Goal: Information Seeking & Learning: Check status

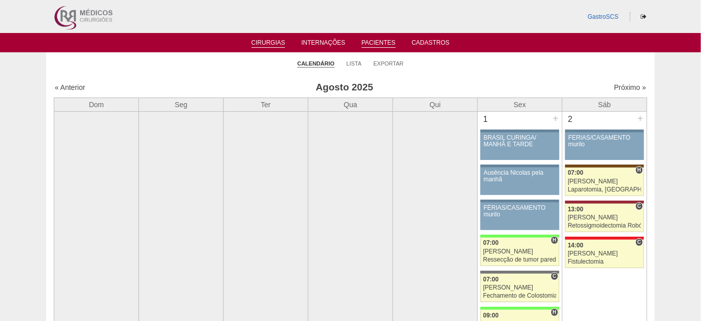
drag, startPoint x: 366, startPoint y: 39, endPoint x: 363, endPoint y: 46, distance: 7.3
click at [366, 39] on link "Pacientes" at bounding box center [379, 43] width 34 height 9
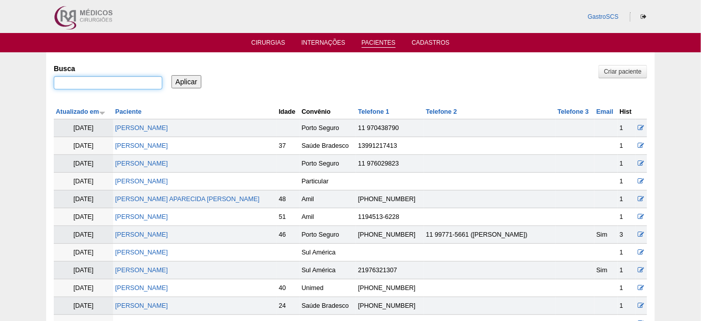
click at [79, 82] on input "Busca" at bounding box center [108, 82] width 109 height 13
type input "[PERSON_NAME]"
click at [171, 75] on input "Aplicar" at bounding box center [186, 81] width 30 height 13
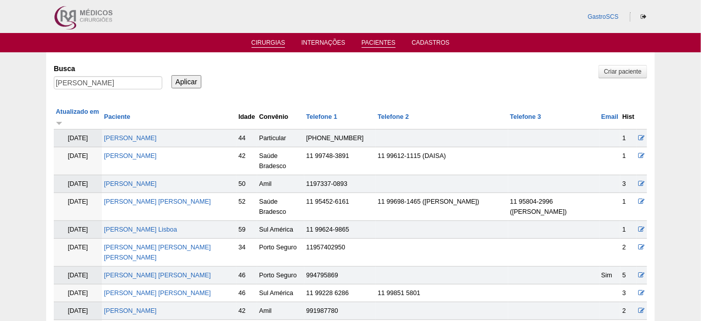
click at [273, 45] on link "Cirurgias" at bounding box center [269, 43] width 34 height 9
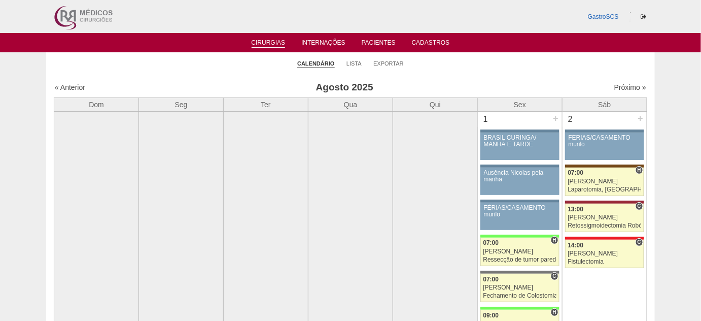
click at [347, 67] on li "Lista" at bounding box center [353, 63] width 15 height 14
click at [350, 62] on link "Lista" at bounding box center [353, 64] width 15 height 8
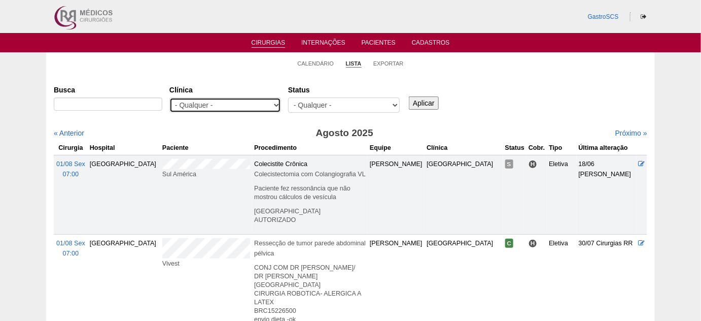
click at [214, 106] on select "- Qualquer - 6R Alphaville Assunção Bartira Brasil Christovão da Gama Cruz Azul…" at bounding box center [225, 104] width 112 height 15
select select "22"
click at [169, 97] on select "- Qualquer - 6R Alphaville Assunção Bartira Brasil Christovão da Gama Cruz Azul…" at bounding box center [225, 104] width 112 height 15
click at [419, 97] on input "Aplicar" at bounding box center [424, 102] width 30 height 13
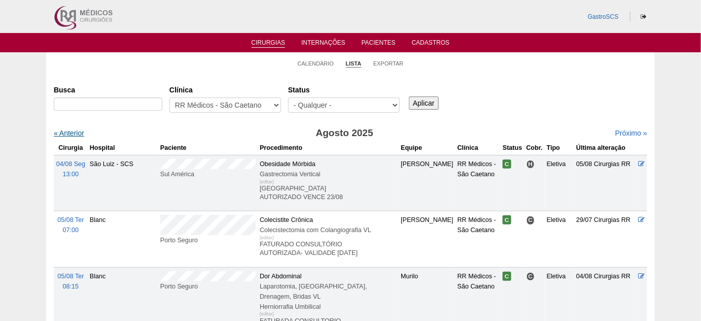
click at [78, 134] on link "« Anterior" at bounding box center [69, 133] width 30 height 8
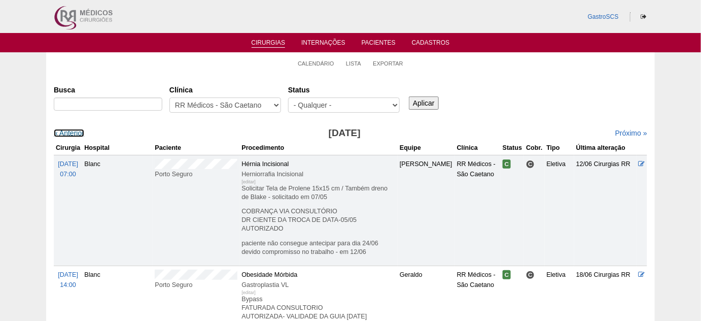
click at [77, 132] on link "« Anterior" at bounding box center [69, 133] width 30 height 8
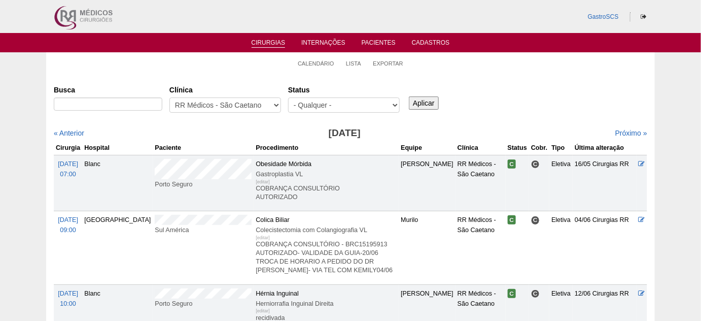
click at [77, 132] on link "« Anterior" at bounding box center [69, 133] width 30 height 8
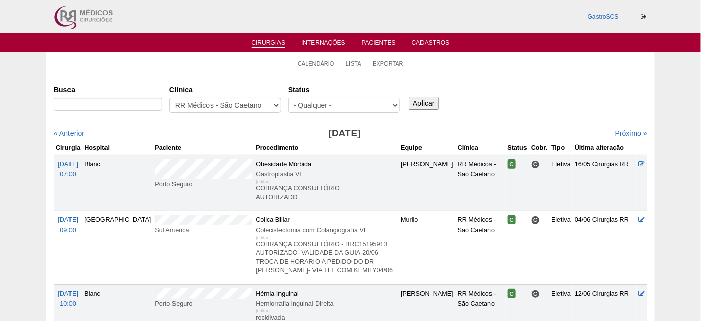
click at [77, 132] on link "« Anterior" at bounding box center [69, 133] width 30 height 8
drag, startPoint x: 0, startPoint y: 0, endPoint x: 77, endPoint y: 132, distance: 153.2
click at [77, 132] on link "« Anterior" at bounding box center [69, 133] width 30 height 8
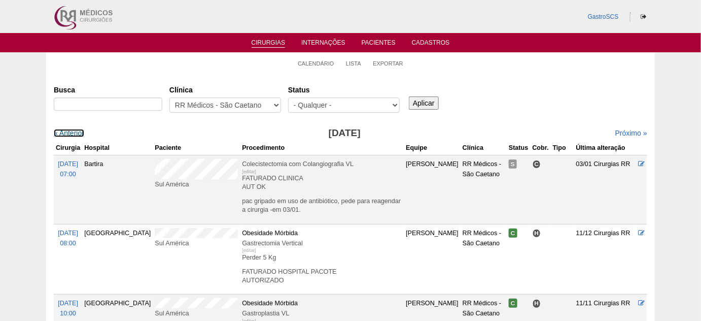
click at [67, 131] on link "« Anterior" at bounding box center [69, 133] width 30 height 8
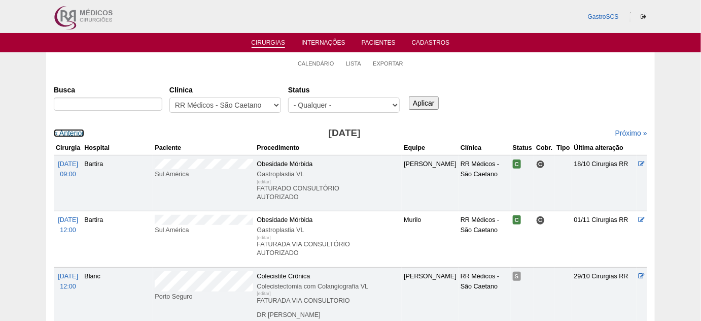
click at [67, 131] on link "« Anterior" at bounding box center [69, 133] width 30 height 8
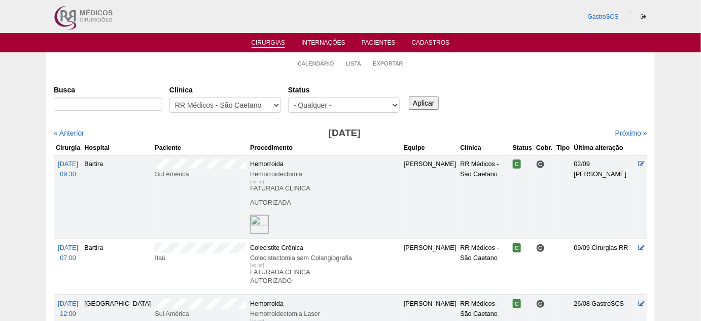
click at [67, 131] on link "« Anterior" at bounding box center [69, 133] width 30 height 8
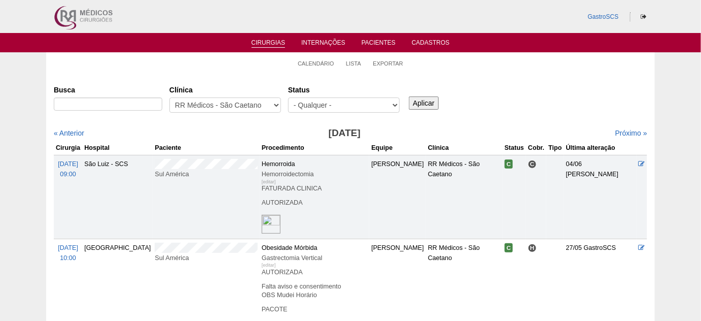
click at [67, 131] on link "« Anterior" at bounding box center [69, 133] width 30 height 8
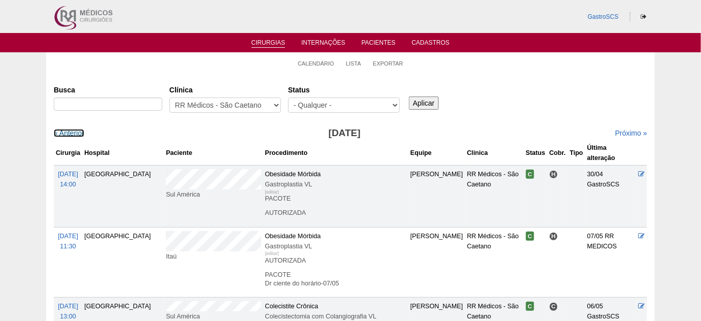
click at [67, 131] on link "« Anterior" at bounding box center [69, 133] width 30 height 8
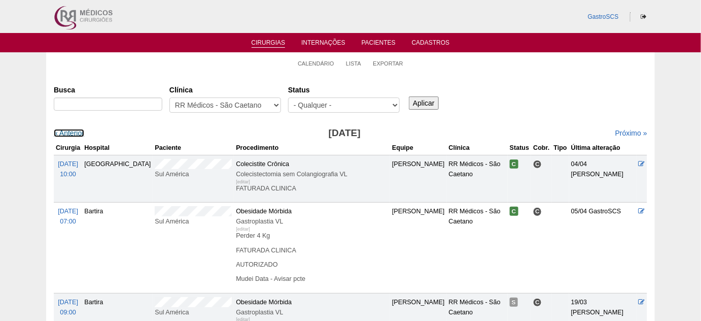
click at [67, 131] on link "« Anterior" at bounding box center [69, 133] width 30 height 8
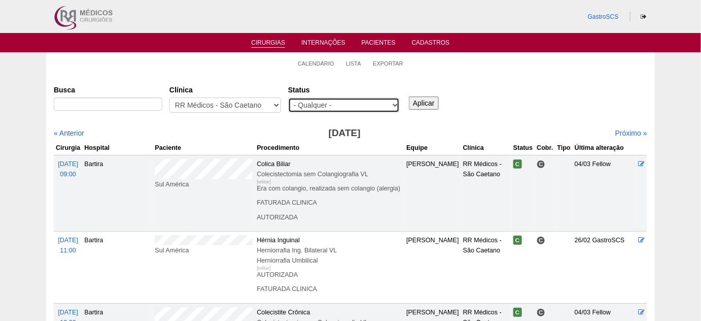
click at [326, 105] on select "- Qualquer - Reservada Confirmada Suspensa Cancelada" at bounding box center [344, 104] width 112 height 15
click at [323, 103] on select "- Qualquer - Reservada Confirmada Suspensa Cancelada" at bounding box center [344, 104] width 112 height 15
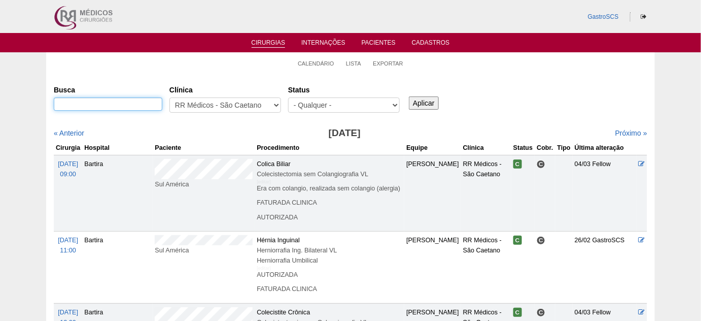
click at [127, 105] on input "Busca" at bounding box center [108, 103] width 109 height 13
type input "[PERSON_NAME]"
click at [431, 105] on input "Aplicar" at bounding box center [424, 102] width 30 height 13
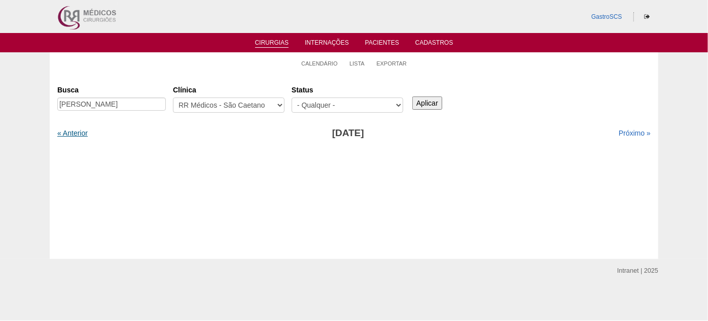
click at [74, 136] on link "« Anterior" at bounding box center [72, 133] width 30 height 8
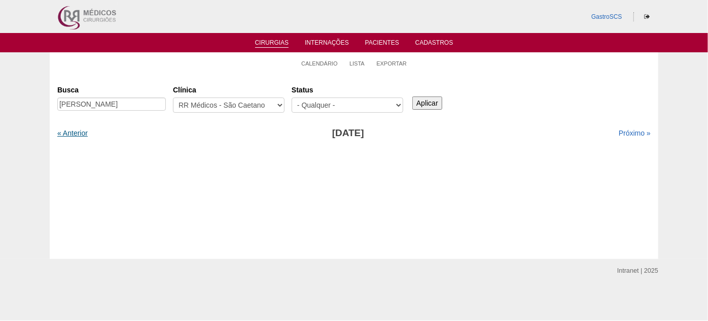
click at [74, 135] on link "« Anterior" at bounding box center [72, 133] width 30 height 8
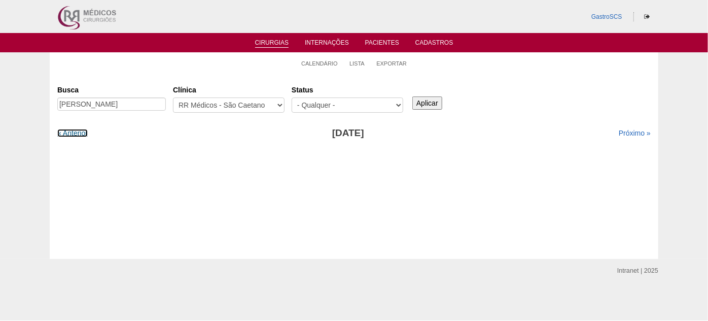
click at [74, 135] on link "« Anterior" at bounding box center [72, 133] width 30 height 8
click at [74, 129] on link "« Anterior" at bounding box center [72, 133] width 30 height 8
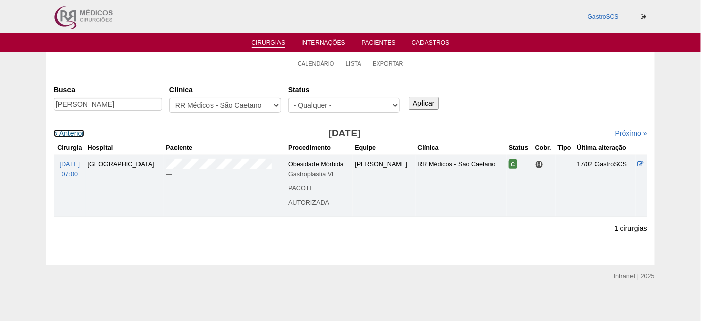
click at [74, 129] on link "« Anterior" at bounding box center [69, 133] width 30 height 8
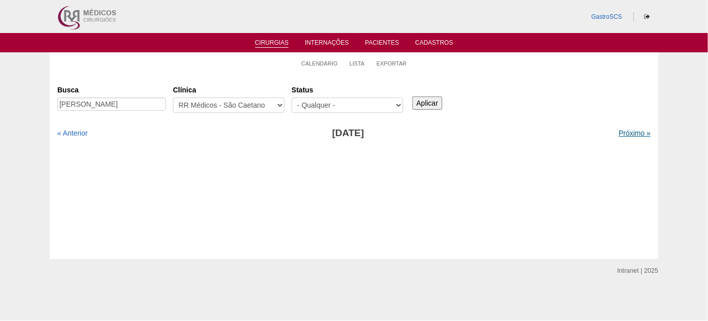
click at [628, 133] on link "Próximo »" at bounding box center [635, 133] width 32 height 8
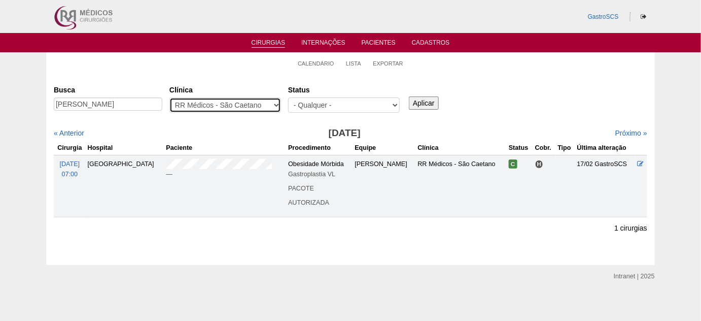
click at [211, 107] on select "- Qualquer - 6R Alphaville Assunção Bartira Brasil Christovão da Gama Cruz Azul…" at bounding box center [225, 104] width 112 height 15
select select "37"
click at [169, 97] on select "- Qualquer - 6R Alphaville Assunção Bartira Brasil Christovão da Gama Cruz Azul…" at bounding box center [225, 104] width 112 height 15
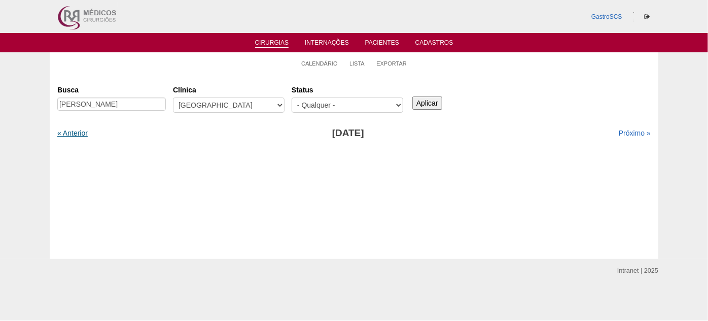
click at [78, 130] on link "« Anterior" at bounding box center [72, 133] width 30 height 8
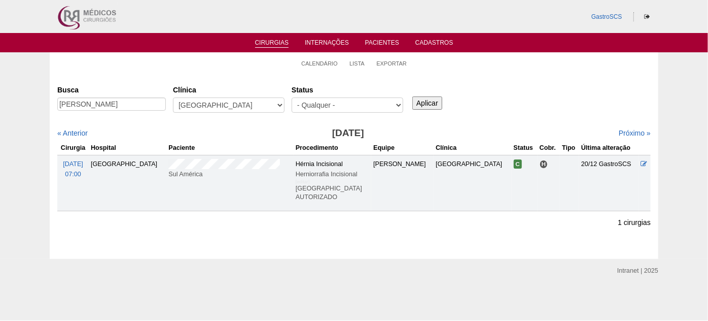
click at [77, 137] on div "« Anterior" at bounding box center [128, 133] width 143 height 10
click at [78, 131] on link "« Anterior" at bounding box center [72, 133] width 30 height 8
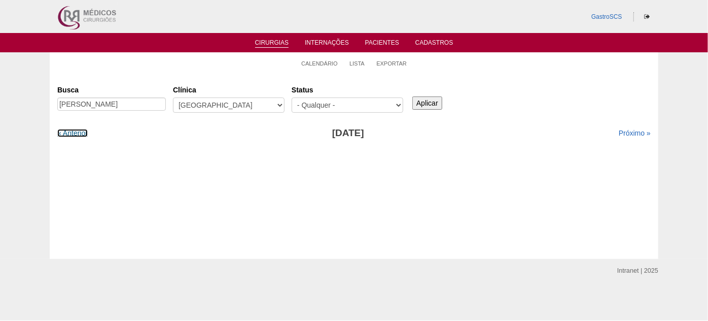
click at [78, 131] on link "« Anterior" at bounding box center [72, 133] width 30 height 8
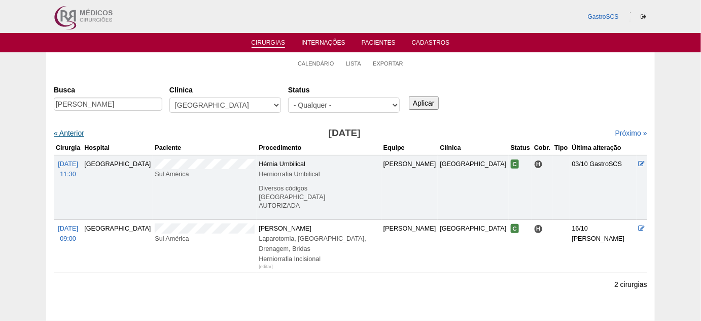
click at [77, 131] on link "« Anterior" at bounding box center [69, 133] width 30 height 8
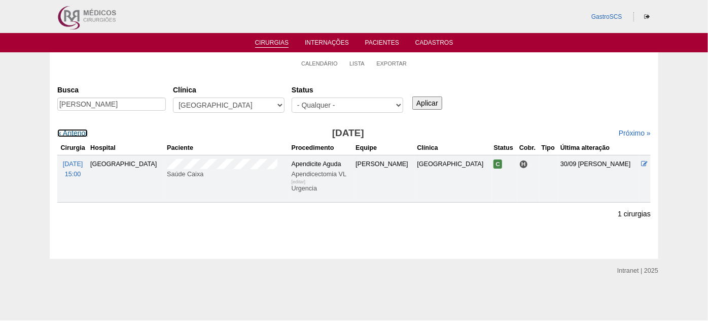
click at [77, 131] on link "« Anterior" at bounding box center [72, 133] width 30 height 8
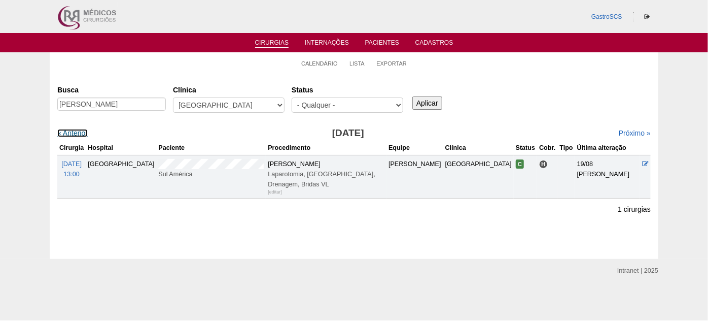
click at [77, 131] on link "« Anterior" at bounding box center [72, 133] width 30 height 8
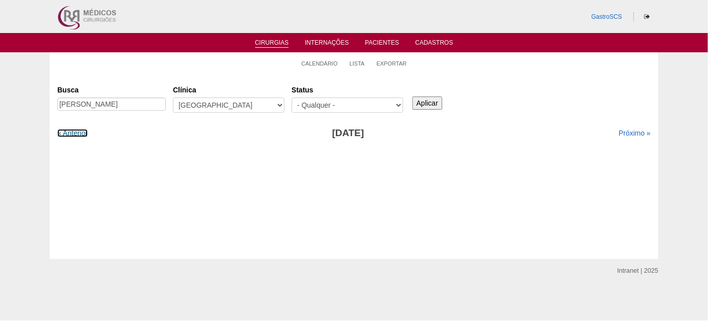
click at [77, 131] on link "« Anterior" at bounding box center [72, 133] width 30 height 8
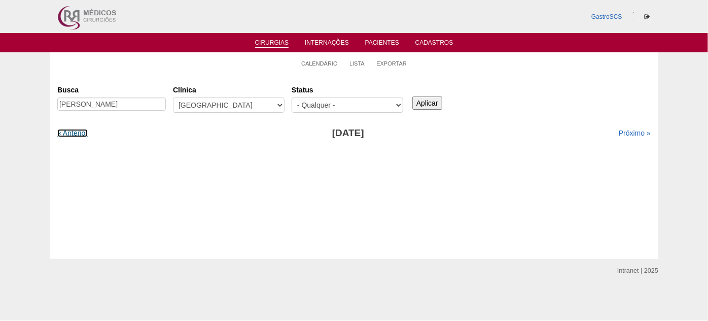
click at [77, 131] on link "« Anterior" at bounding box center [72, 133] width 30 height 8
click at [77, 131] on div at bounding box center [128, 133] width 143 height 10
click at [619, 135] on link "Próximo »" at bounding box center [635, 133] width 32 height 8
click at [619, 136] on link "Próximo »" at bounding box center [635, 133] width 32 height 8
click at [619, 135] on link "Próximo »" at bounding box center [635, 133] width 32 height 8
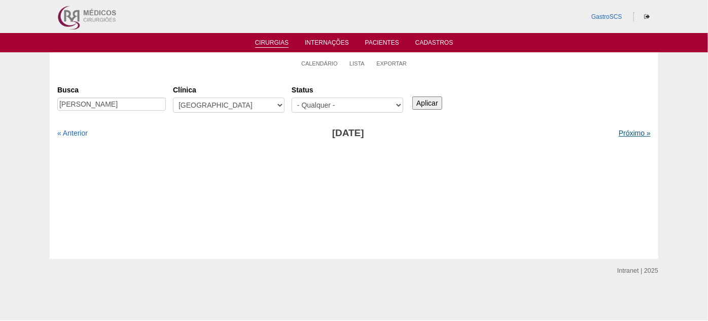
click at [619, 133] on link "Próximo »" at bounding box center [635, 133] width 32 height 8
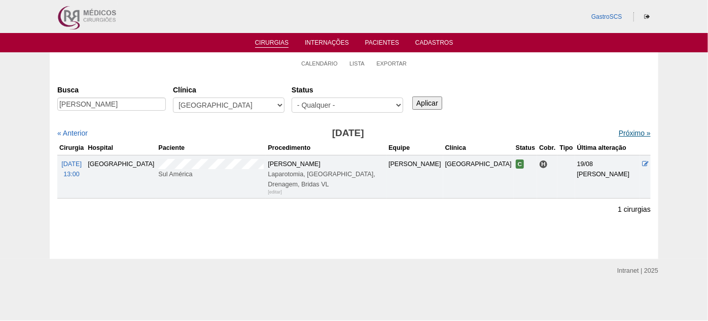
click at [619, 132] on link "Próximo »" at bounding box center [635, 133] width 32 height 8
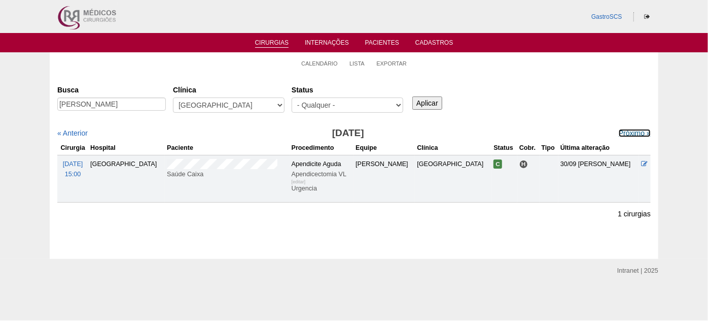
click at [619, 132] on link "Próximo »" at bounding box center [635, 133] width 32 height 8
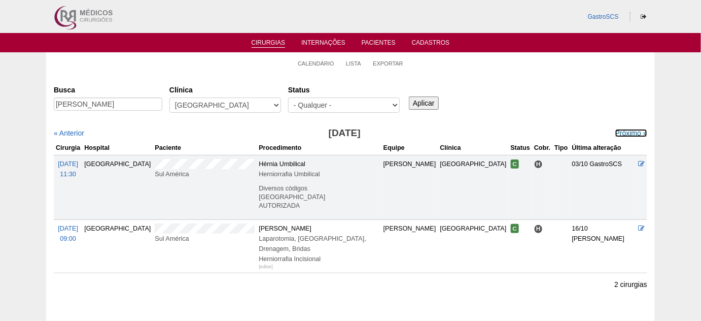
click at [615, 132] on link "Próximo »" at bounding box center [631, 133] width 32 height 8
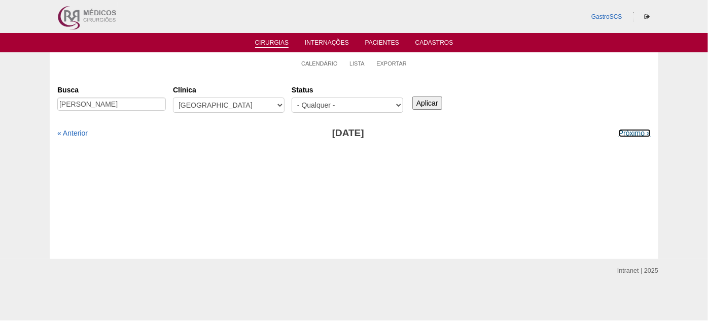
click at [619, 132] on link "Próximo »" at bounding box center [635, 133] width 32 height 8
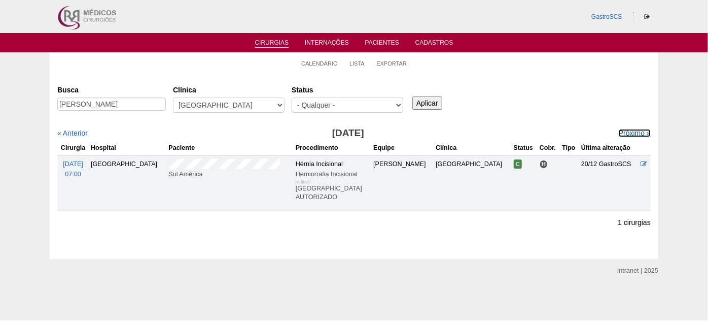
click at [619, 132] on link "Próximo »" at bounding box center [635, 133] width 32 height 8
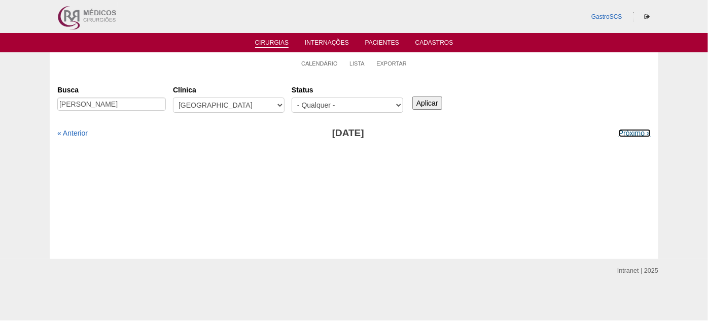
click at [619, 132] on link "Próximo »" at bounding box center [635, 133] width 32 height 8
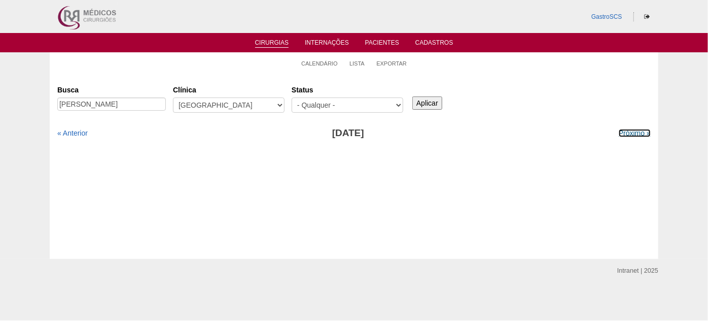
click at [619, 132] on link "Próximo »" at bounding box center [635, 133] width 32 height 8
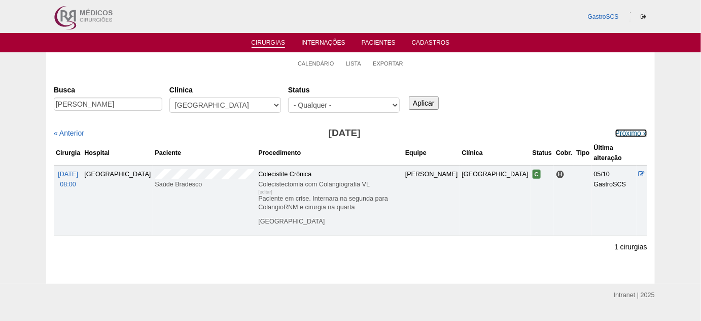
click at [615, 132] on link "Próximo »" at bounding box center [631, 133] width 32 height 8
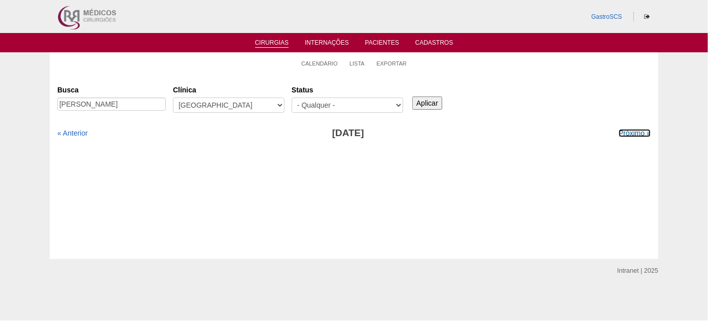
click at [619, 132] on link "Próximo »" at bounding box center [635, 133] width 32 height 8
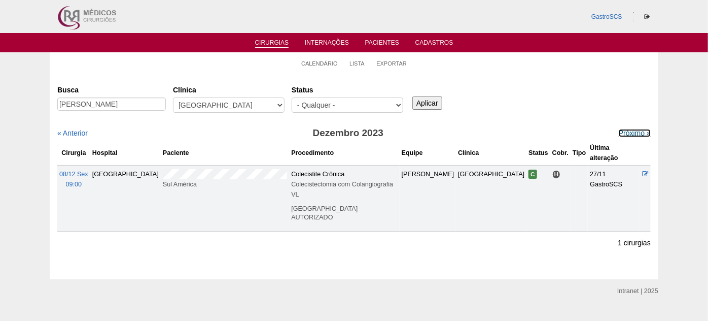
click at [619, 132] on link "Próximo »" at bounding box center [635, 133] width 32 height 8
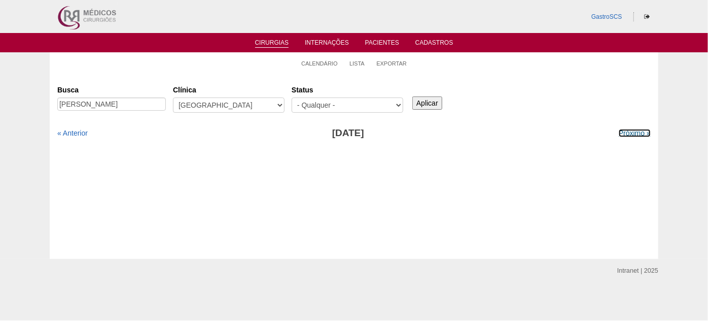
click at [619, 132] on link "Próximo »" at bounding box center [635, 133] width 32 height 8
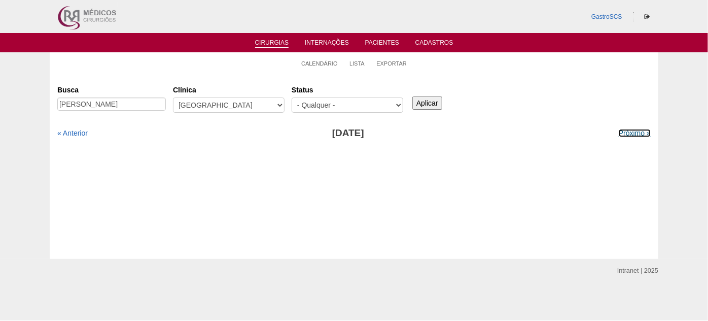
click at [619, 132] on link "Próximo »" at bounding box center [635, 133] width 32 height 8
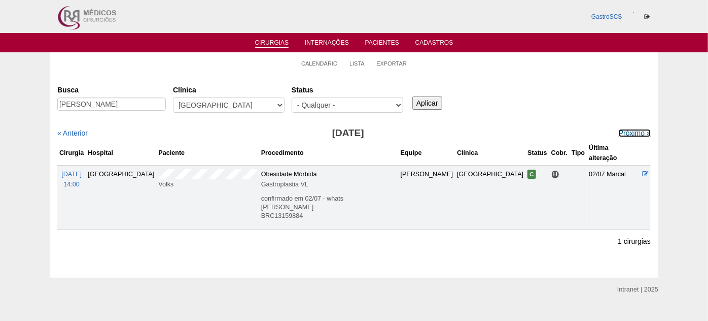
click at [619, 132] on link "Próximo »" at bounding box center [635, 133] width 32 height 8
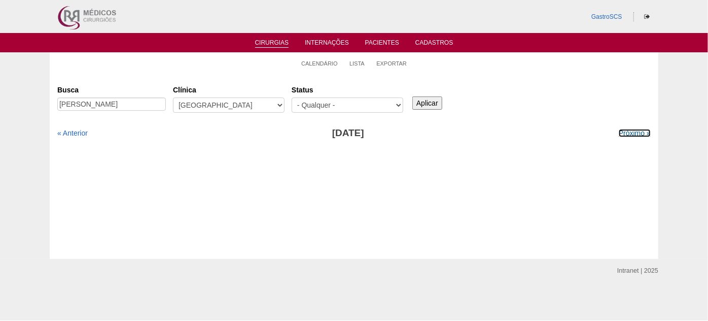
click at [619, 132] on link "Próximo »" at bounding box center [635, 133] width 32 height 8
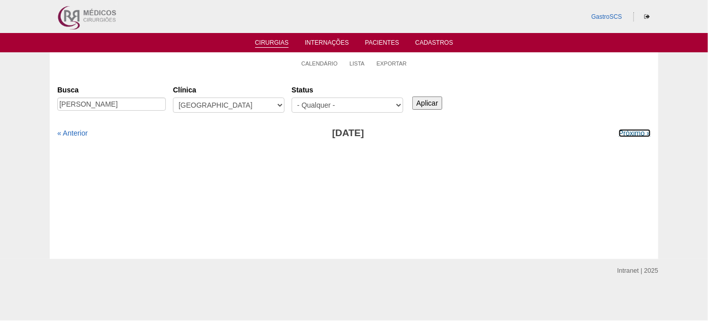
click at [619, 132] on link "Próximo »" at bounding box center [635, 133] width 32 height 8
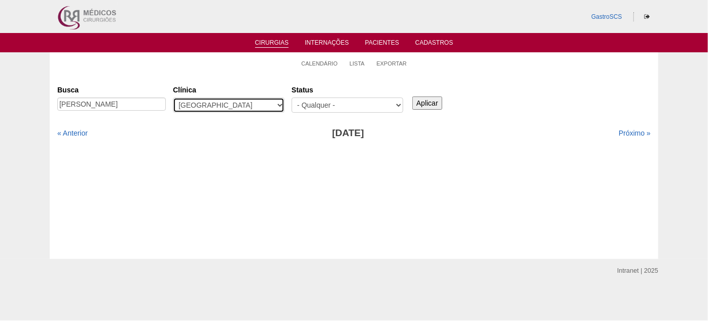
click at [238, 102] on select "- Qualquer - 6R Alphaville Assunção Bartira Brasil Christovão da Gama Cruz Azul…" at bounding box center [229, 104] width 112 height 15
select select "22"
click at [173, 97] on select "- Qualquer - 6R Alphaville Assunção Bartira Brasil Christovão da Gama Cruz Azul…" at bounding box center [229, 104] width 112 height 15
click at [433, 102] on input "Aplicar" at bounding box center [427, 102] width 30 height 13
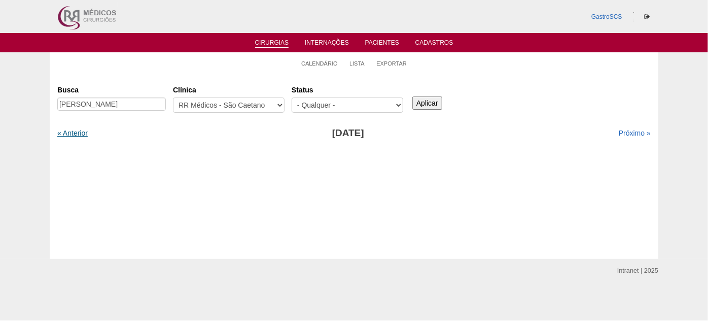
click at [61, 132] on link "« Anterior" at bounding box center [72, 133] width 30 height 8
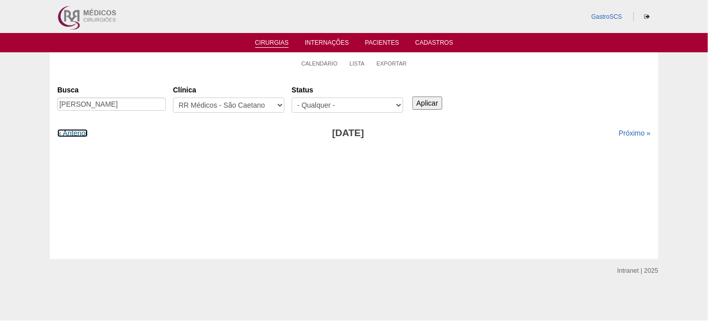
click at [61, 132] on link "« Anterior" at bounding box center [72, 133] width 30 height 8
drag, startPoint x: 0, startPoint y: 0, endPoint x: 62, endPoint y: 132, distance: 145.7
click at [62, 132] on link "« Anterior" at bounding box center [72, 133] width 30 height 8
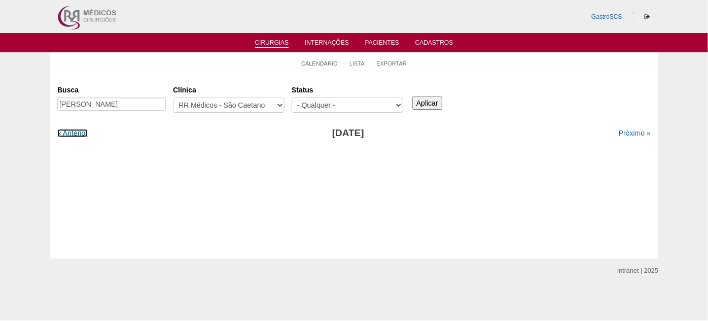
click at [62, 132] on link "« Anterior" at bounding box center [72, 133] width 30 height 8
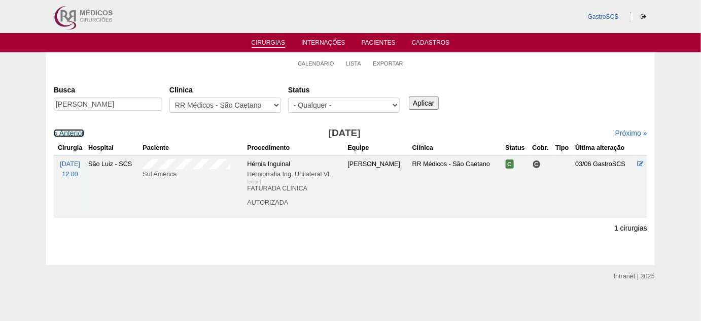
click at [62, 132] on link "« Anterior" at bounding box center [69, 133] width 30 height 8
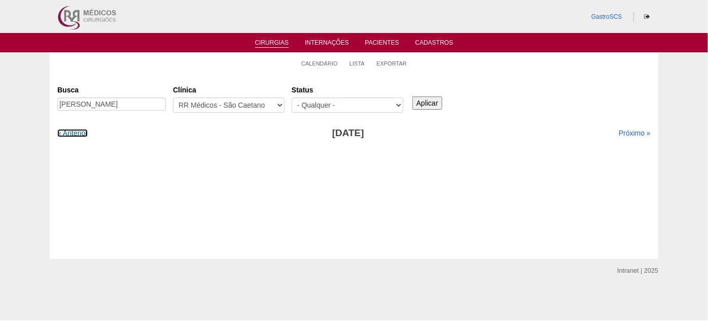
click at [62, 132] on link "« Anterior" at bounding box center [72, 133] width 30 height 8
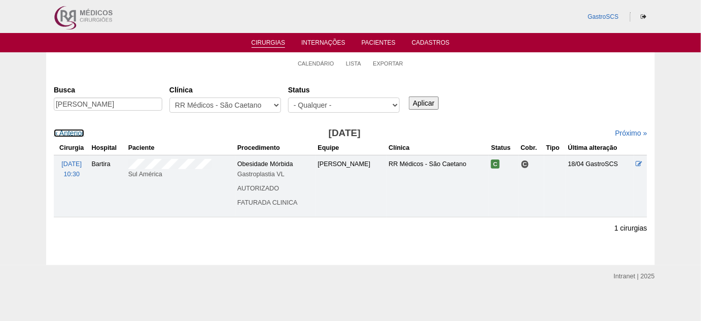
click at [62, 132] on link "« Anterior" at bounding box center [69, 133] width 30 height 8
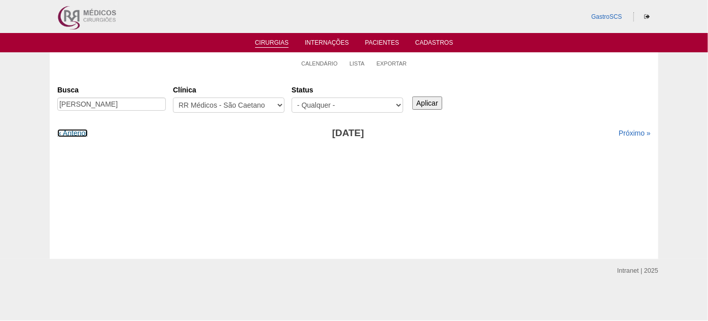
click at [62, 132] on link "« Anterior" at bounding box center [72, 133] width 30 height 8
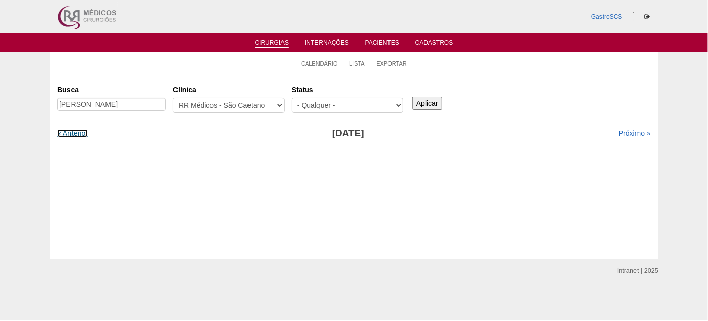
click at [62, 132] on link "« Anterior" at bounding box center [72, 133] width 30 height 8
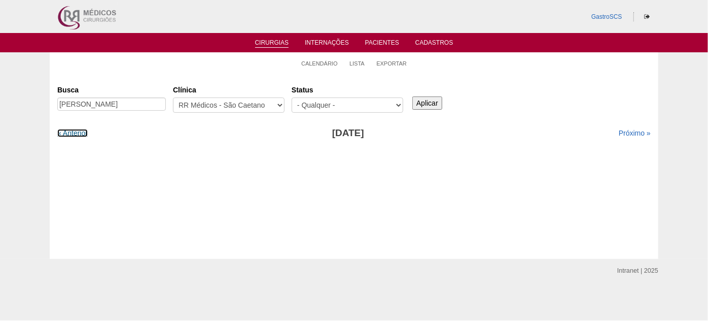
click at [62, 132] on link "« Anterior" at bounding box center [72, 133] width 30 height 8
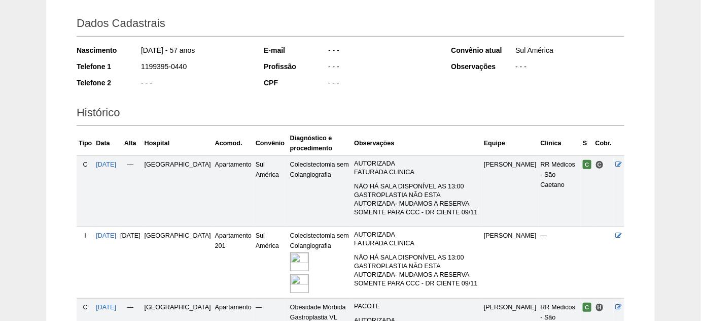
scroll to position [46, 0]
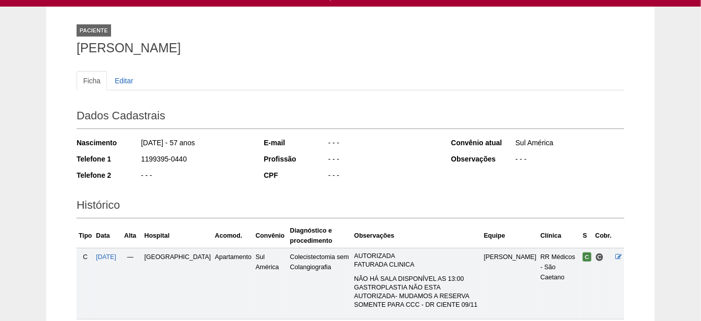
drag, startPoint x: 236, startPoint y: 50, endPoint x: 79, endPoint y: 46, distance: 157.3
click at [79, 46] on h1 "[PERSON_NAME]" at bounding box center [351, 48] width 548 height 13
copy h1 "[PERSON_NAME]"
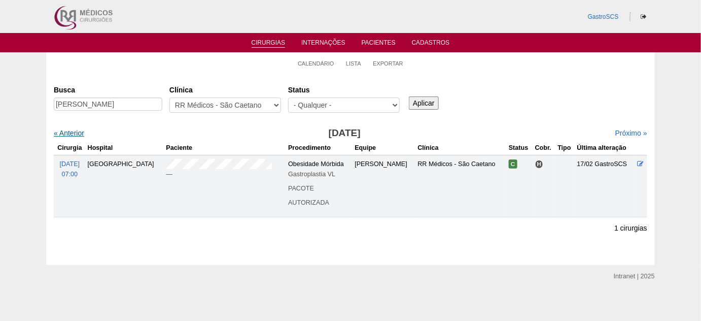
click at [75, 131] on link "« Anterior" at bounding box center [69, 133] width 30 height 8
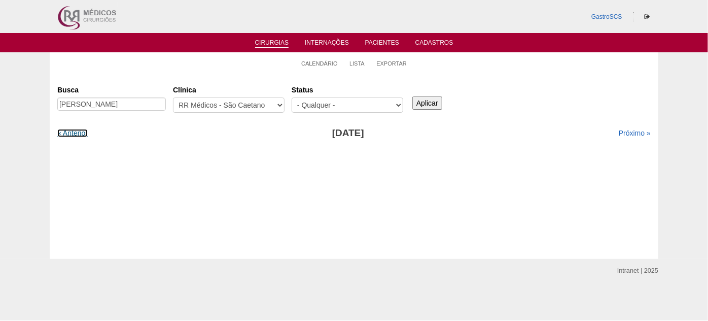
click at [75, 131] on link "« Anterior" at bounding box center [72, 133] width 30 height 8
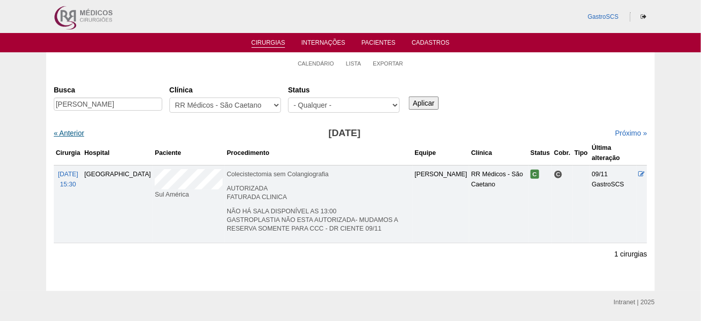
click at [79, 129] on link "« Anterior" at bounding box center [69, 133] width 30 height 8
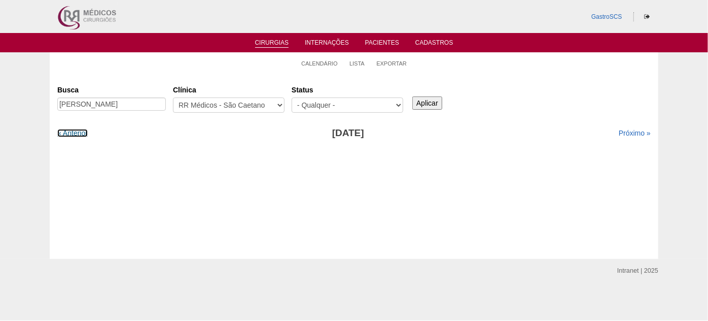
click at [79, 129] on link "« Anterior" at bounding box center [72, 133] width 30 height 8
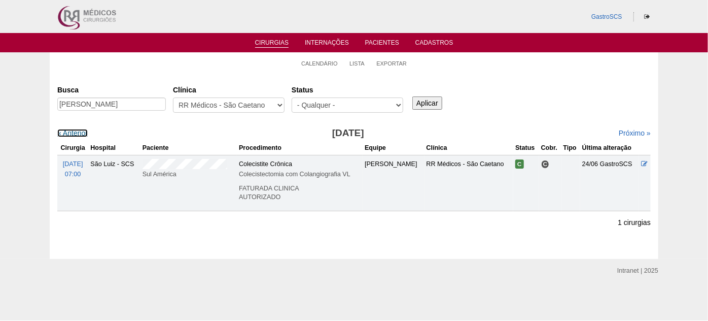
click at [79, 129] on link "« Anterior" at bounding box center [72, 133] width 30 height 8
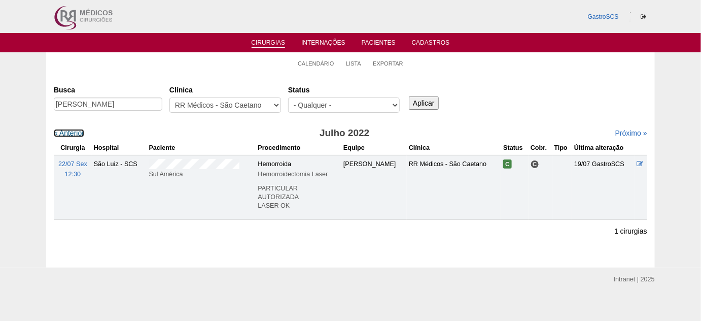
click at [79, 129] on link "« Anterior" at bounding box center [69, 133] width 30 height 8
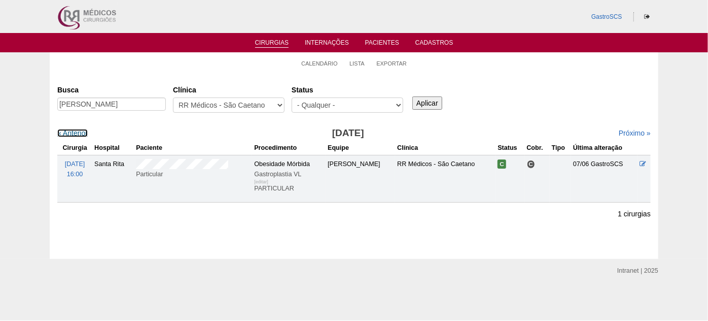
click at [79, 129] on link "« Anterior" at bounding box center [72, 133] width 30 height 8
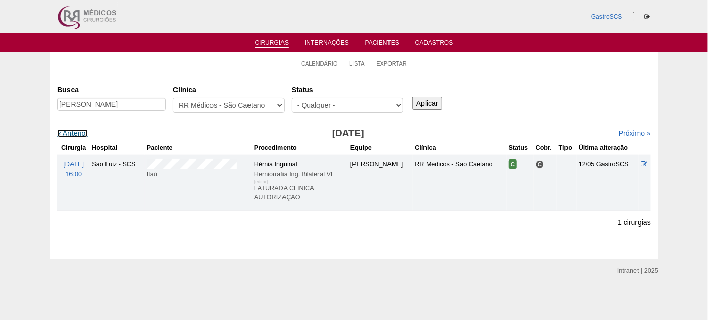
click at [79, 129] on link "« Anterior" at bounding box center [72, 133] width 30 height 8
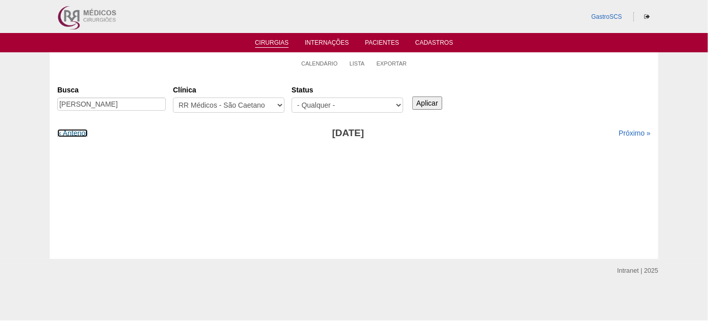
click at [79, 129] on link "« Anterior" at bounding box center [72, 133] width 30 height 8
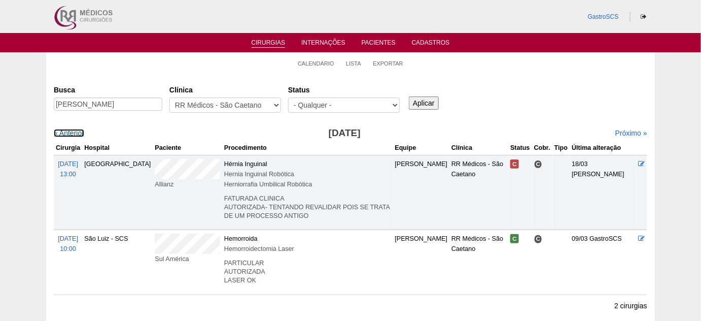
click at [79, 129] on link "« Anterior" at bounding box center [69, 133] width 30 height 8
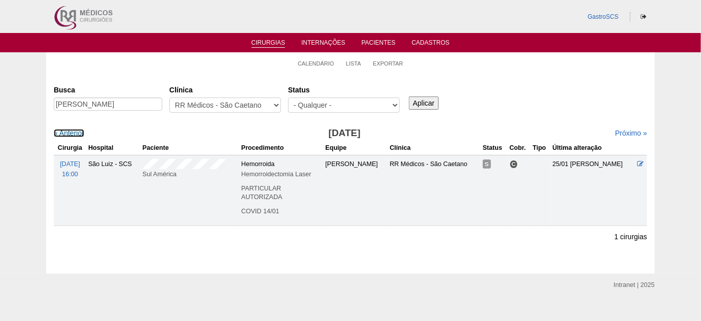
click at [79, 129] on link "« Anterior" at bounding box center [69, 133] width 30 height 8
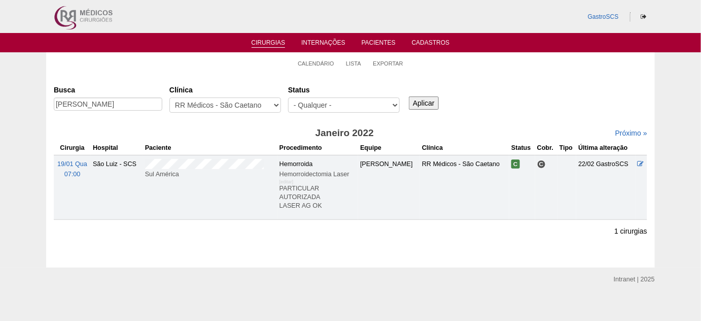
click at [79, 129] on div at bounding box center [125, 133] width 143 height 10
click at [315, 58] on li "Calendário" at bounding box center [316, 63] width 37 height 14
click at [311, 62] on link "Calendário" at bounding box center [316, 64] width 37 height 8
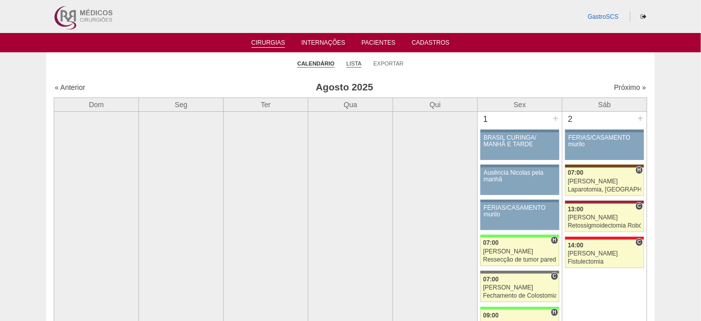
click at [357, 62] on link "Lista" at bounding box center [353, 64] width 15 height 8
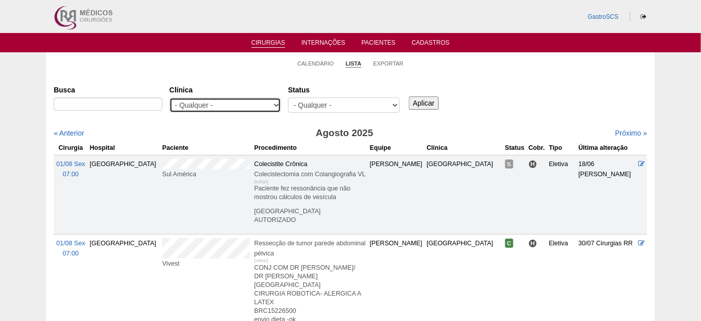
click at [249, 104] on select "- Qualquer - 6R Alphaville Assunção Bartira Brasil Christovão da Gama Cruz Azul…" at bounding box center [225, 104] width 112 height 15
select select "72"
click at [169, 97] on select "- Qualquer - 6R Alphaville Assunção Bartira Brasil Christovão da Gama Cruz Azul…" at bounding box center [225, 104] width 112 height 15
click at [435, 102] on input "Aplicar" at bounding box center [424, 102] width 30 height 13
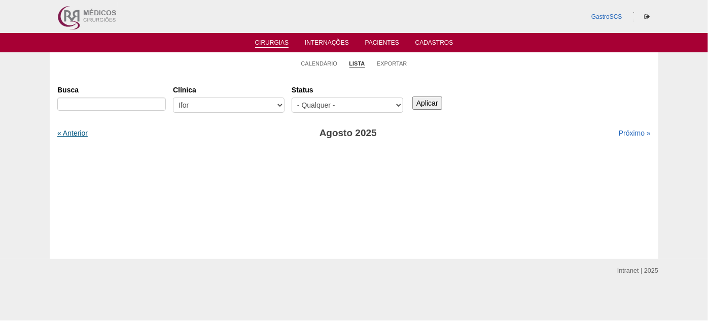
click at [79, 136] on link "« Anterior" at bounding box center [72, 133] width 30 height 8
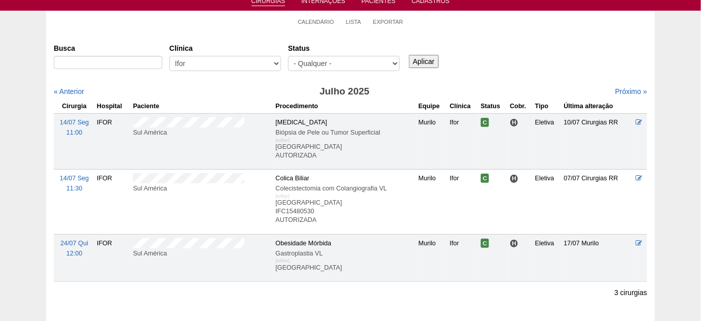
scroll to position [92, 0]
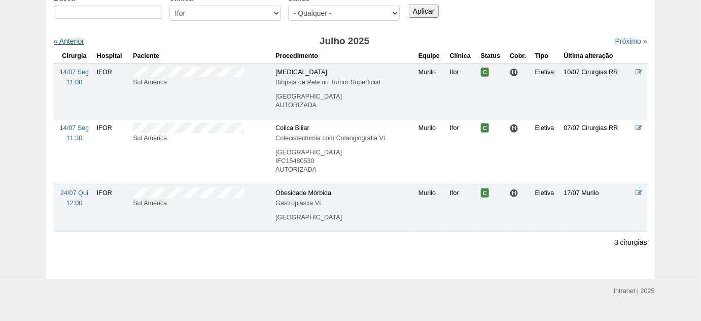
click at [67, 41] on link "« Anterior" at bounding box center [69, 41] width 30 height 8
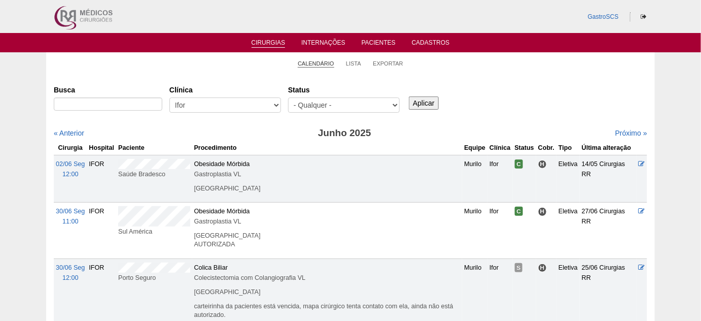
click at [303, 66] on link "Calendário" at bounding box center [316, 64] width 37 height 8
